Goal: Find specific page/section

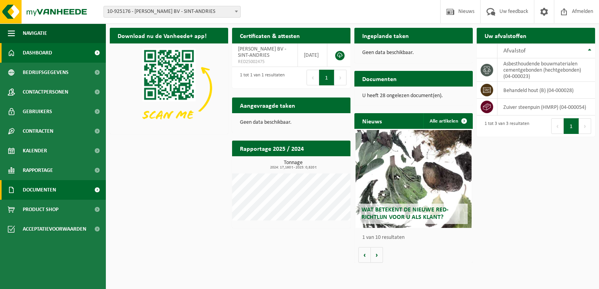
click at [53, 185] on span "Documenten" at bounding box center [39, 190] width 33 height 20
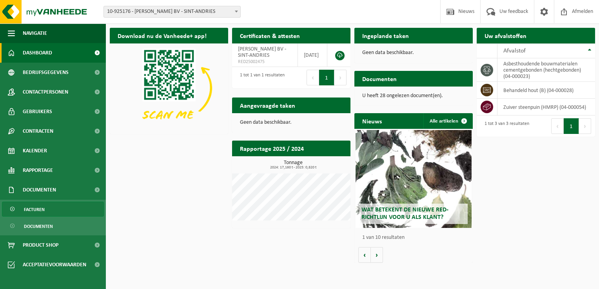
click at [56, 211] on link "Facturen" at bounding box center [53, 209] width 102 height 15
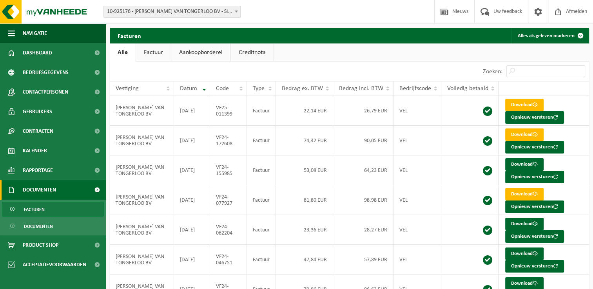
click at [55, 214] on link "Facturen" at bounding box center [53, 209] width 102 height 15
click at [53, 228] on span "Documenten" at bounding box center [38, 226] width 29 height 15
